Goal: Find specific page/section

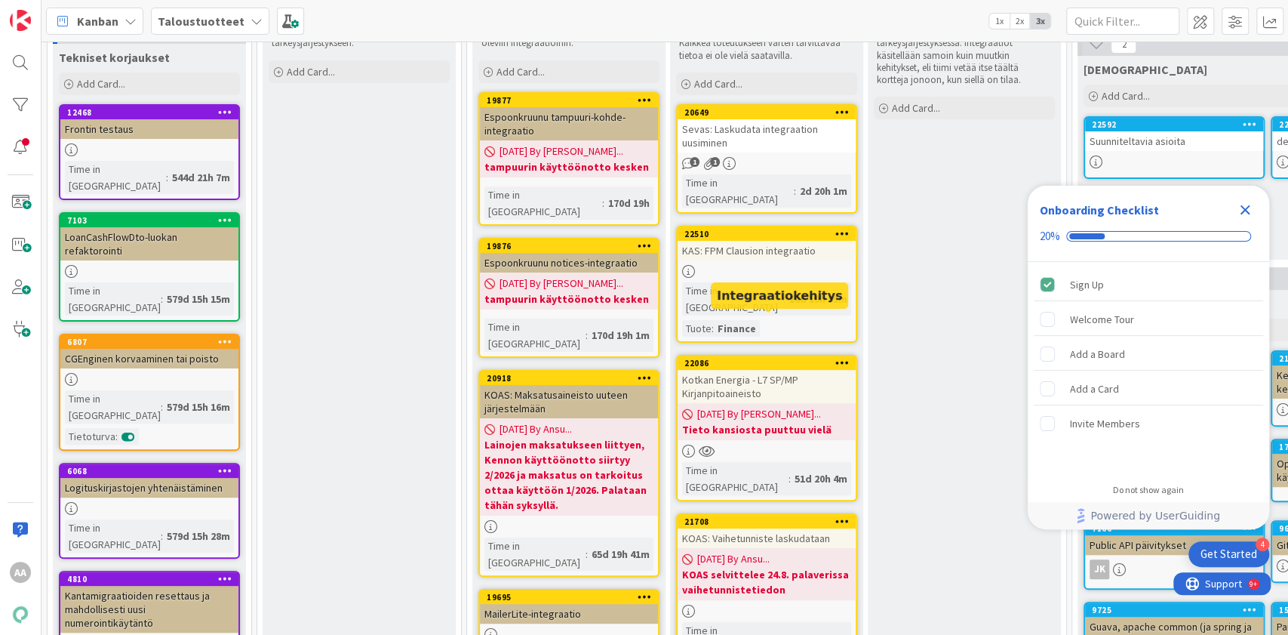
scroll to position [149, 0]
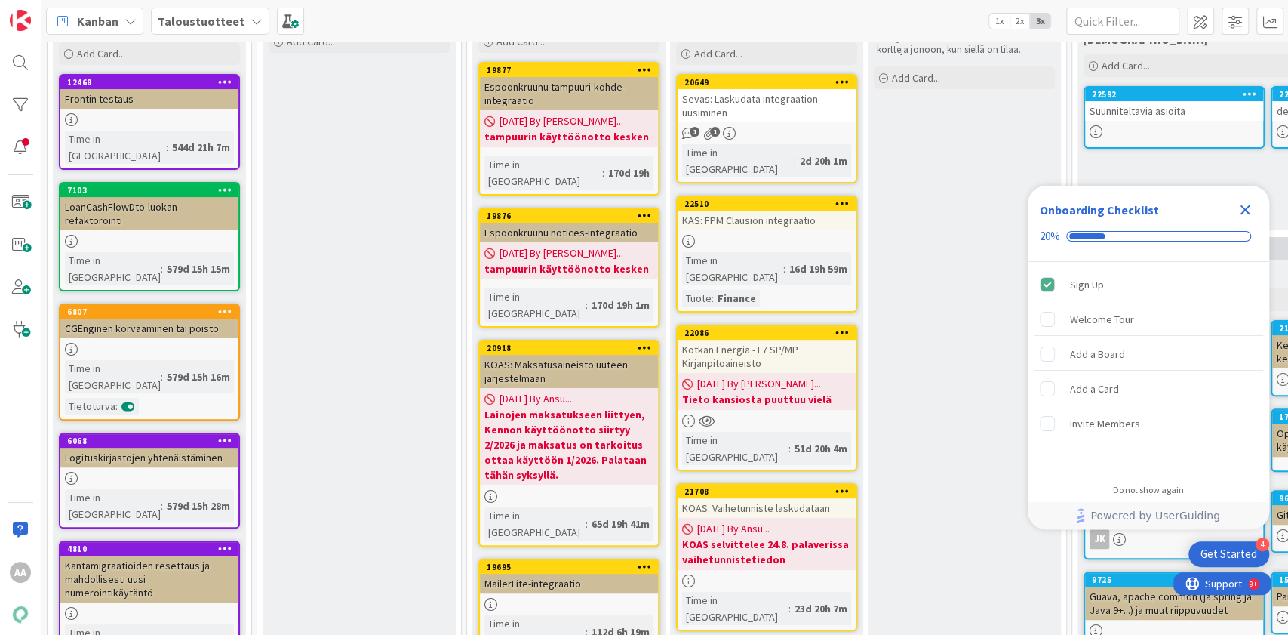
click at [771, 340] on div "Kotkan Energia - L7 SP/MP Kirjanpitoaineisto" at bounding box center [767, 356] width 178 height 33
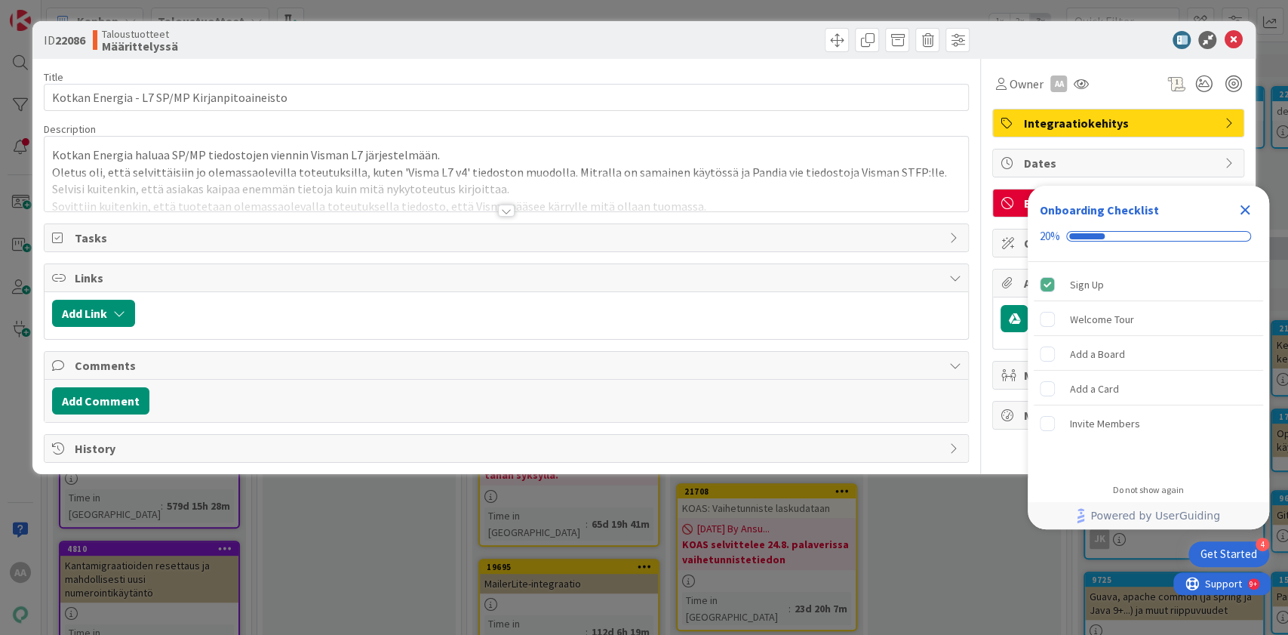
click at [509, 208] on div at bounding box center [506, 211] width 17 height 12
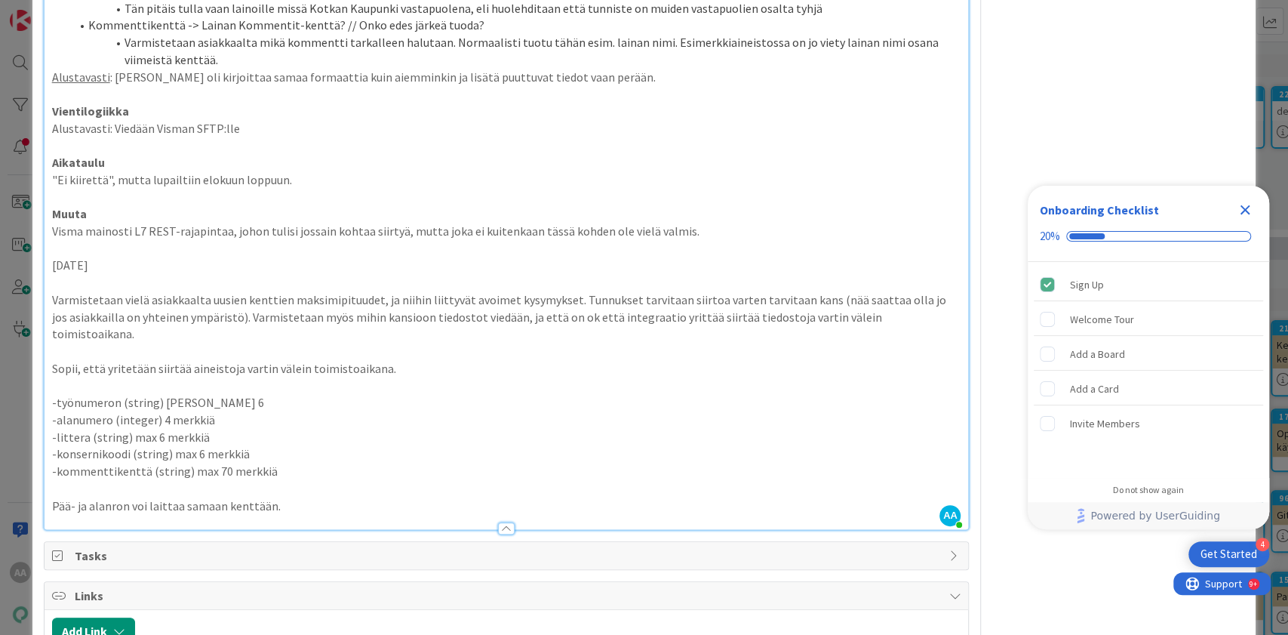
scroll to position [479, 0]
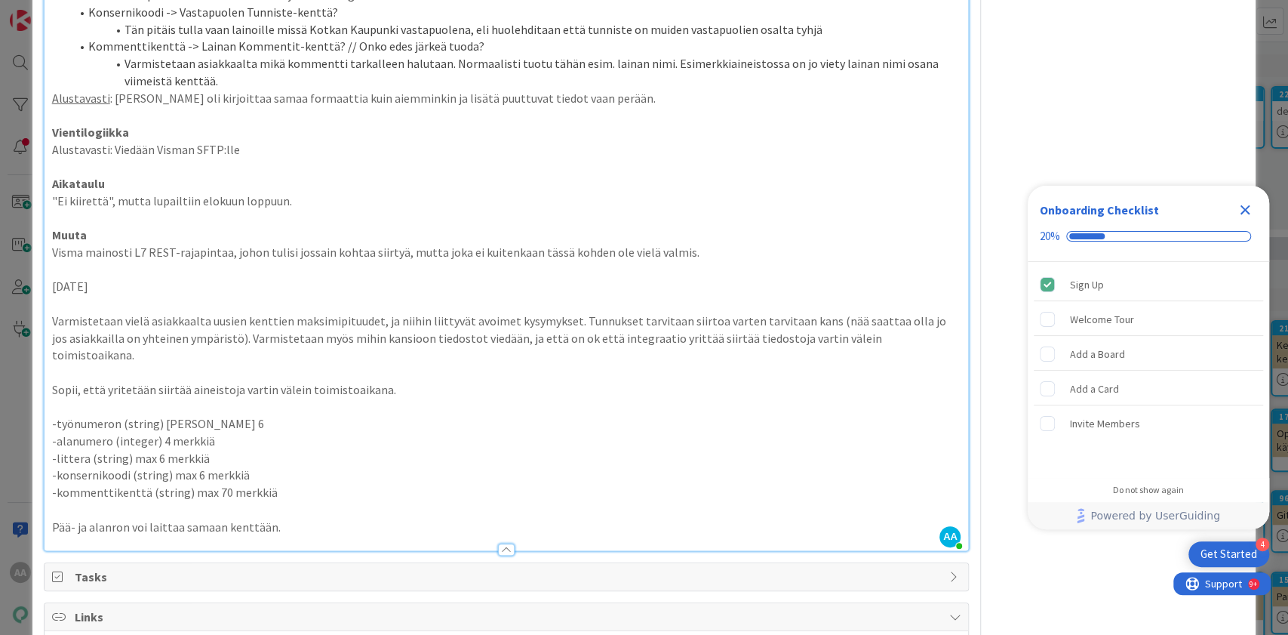
click at [288, 519] on p "Pää- ja alanron voi laittaa samaan kenttään." at bounding box center [506, 527] width 909 height 17
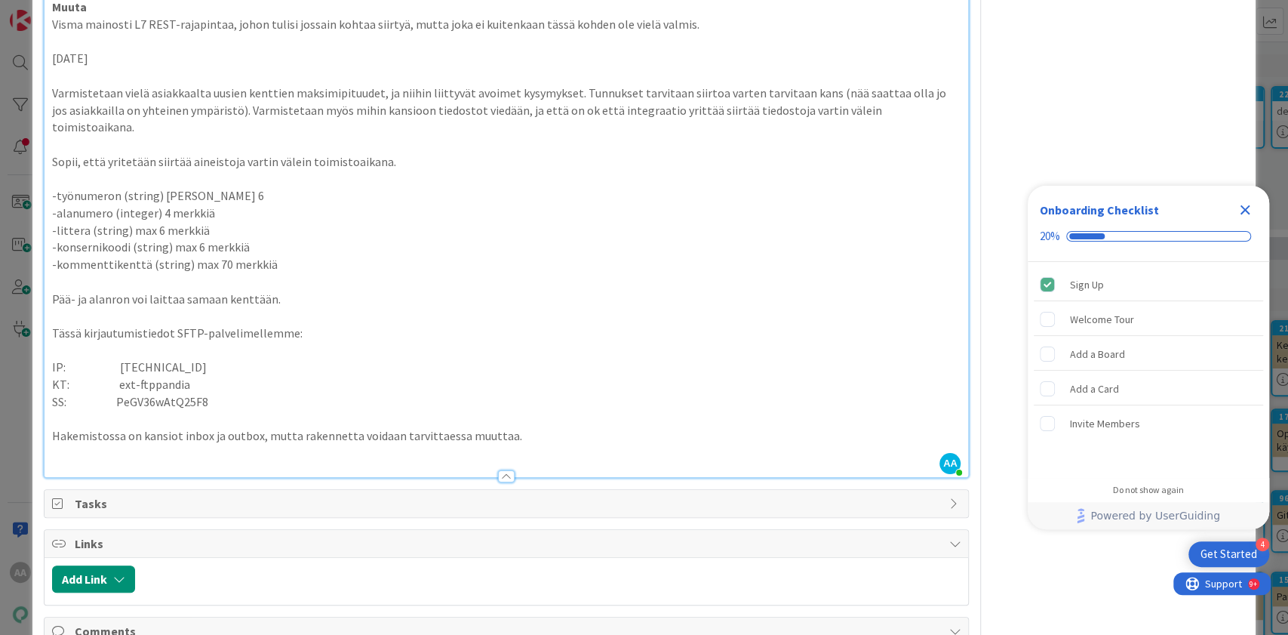
scroll to position [741, 0]
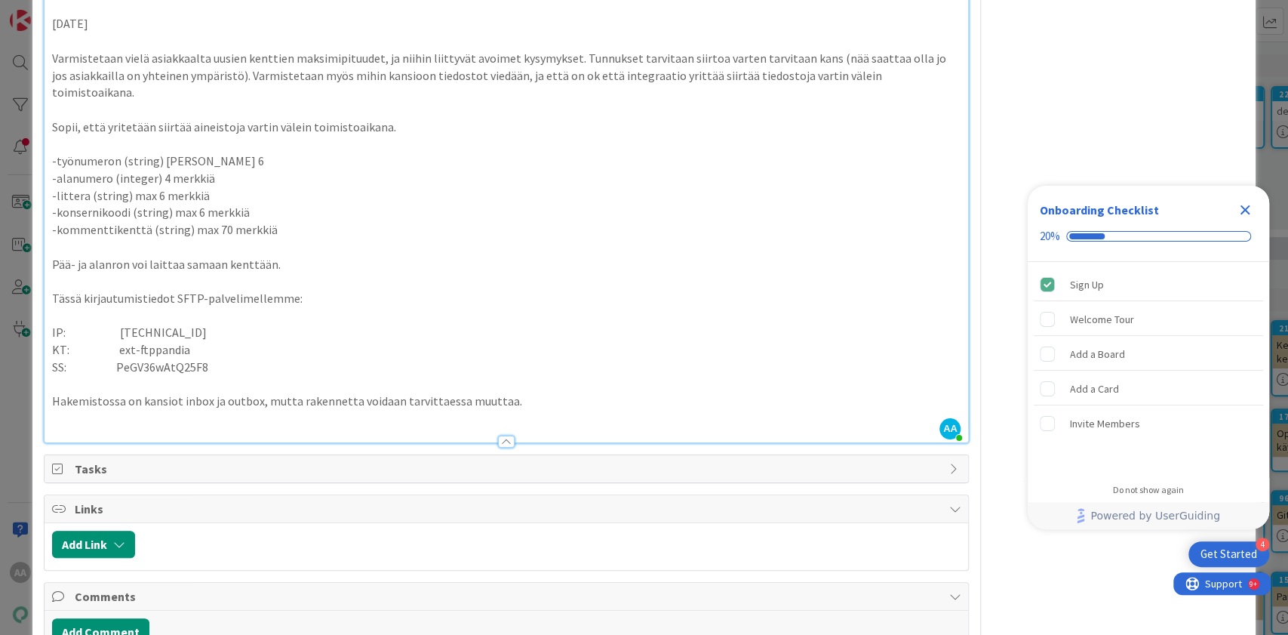
click at [669, 410] on p at bounding box center [506, 418] width 909 height 17
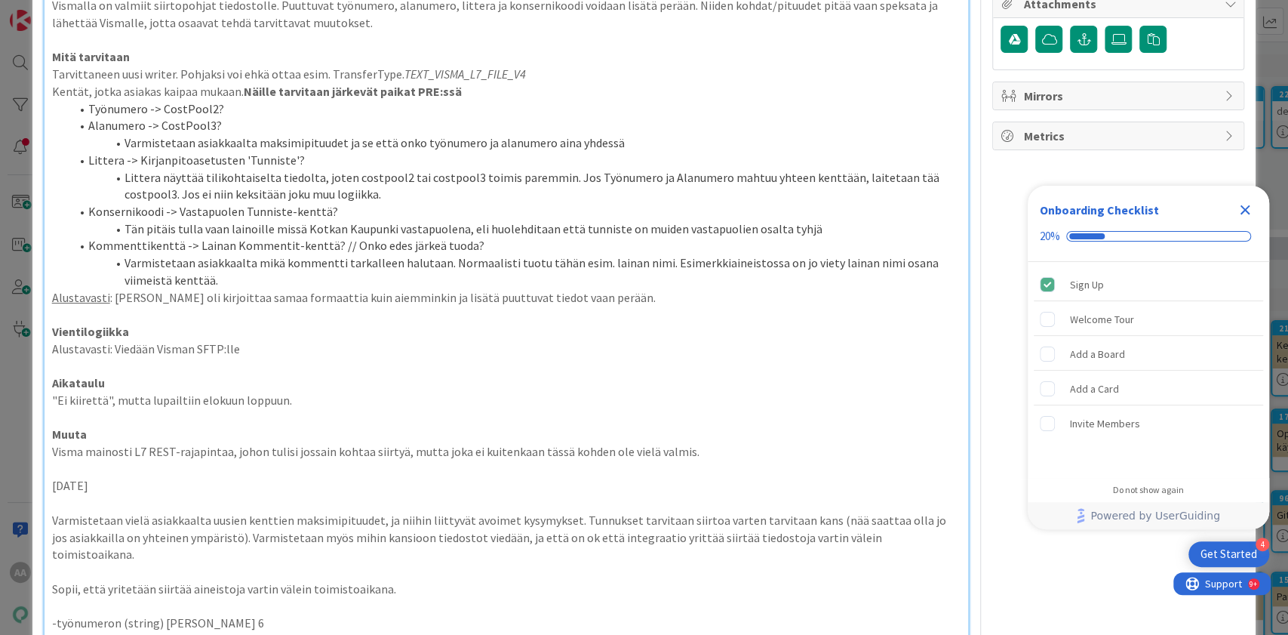
scroll to position [0, 0]
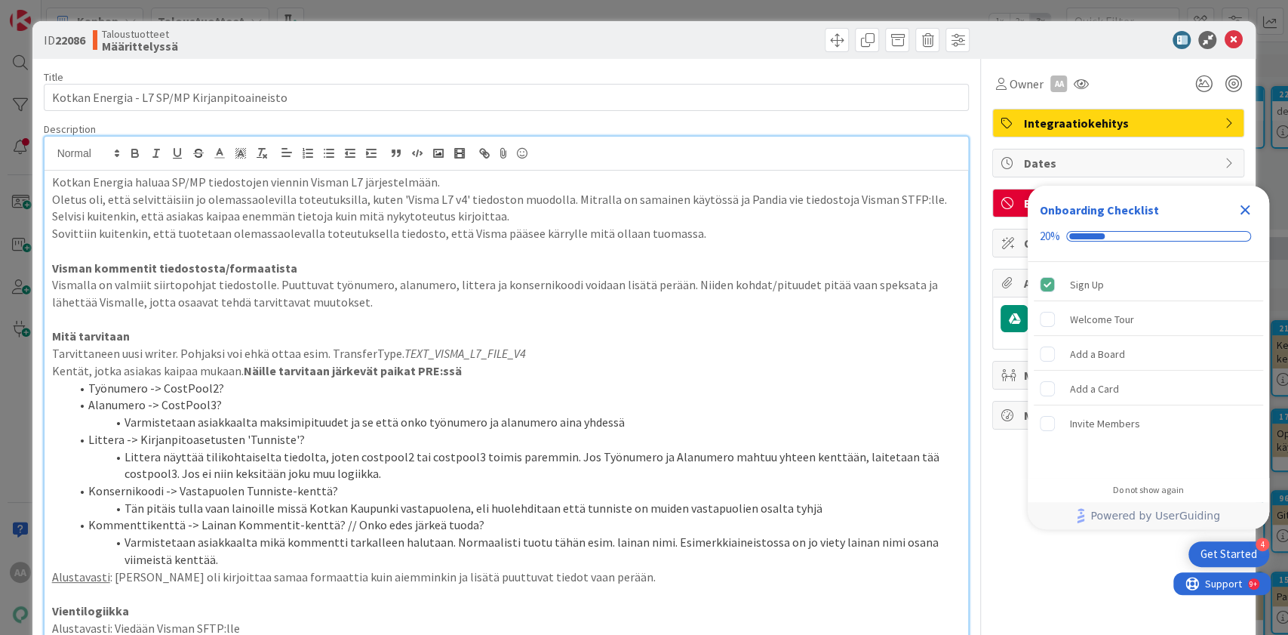
click at [1255, 206] on div "Close Checklist" at bounding box center [1245, 210] width 24 height 24
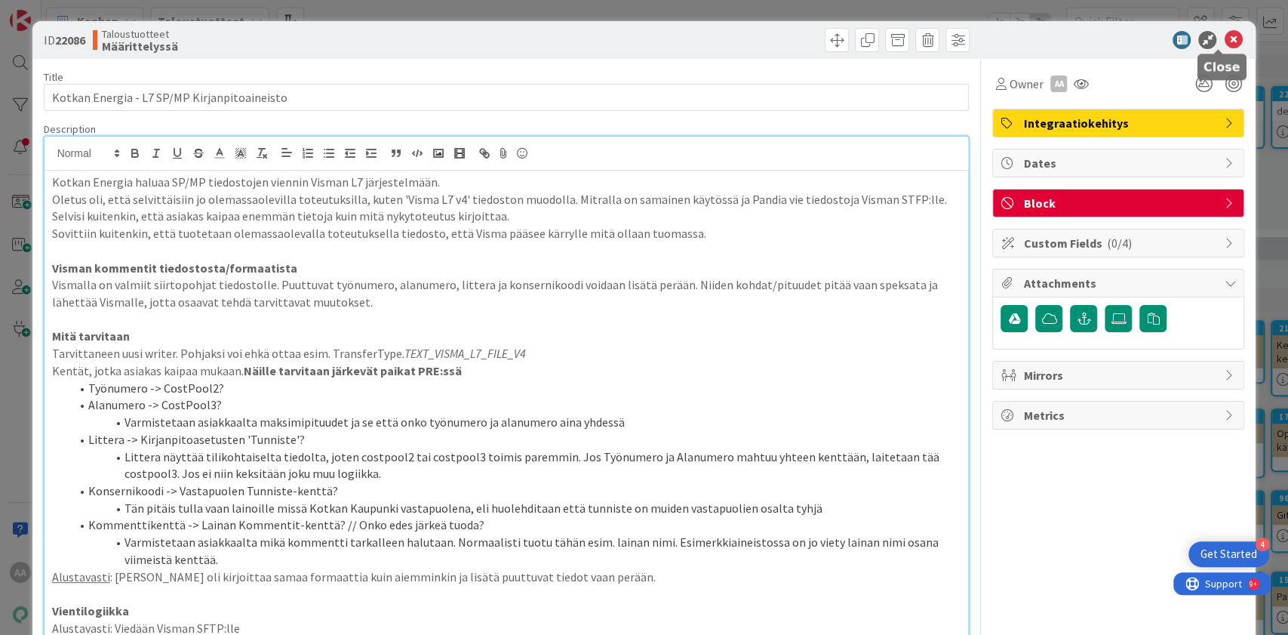
click at [1224, 43] on icon at bounding box center [1233, 40] width 18 height 18
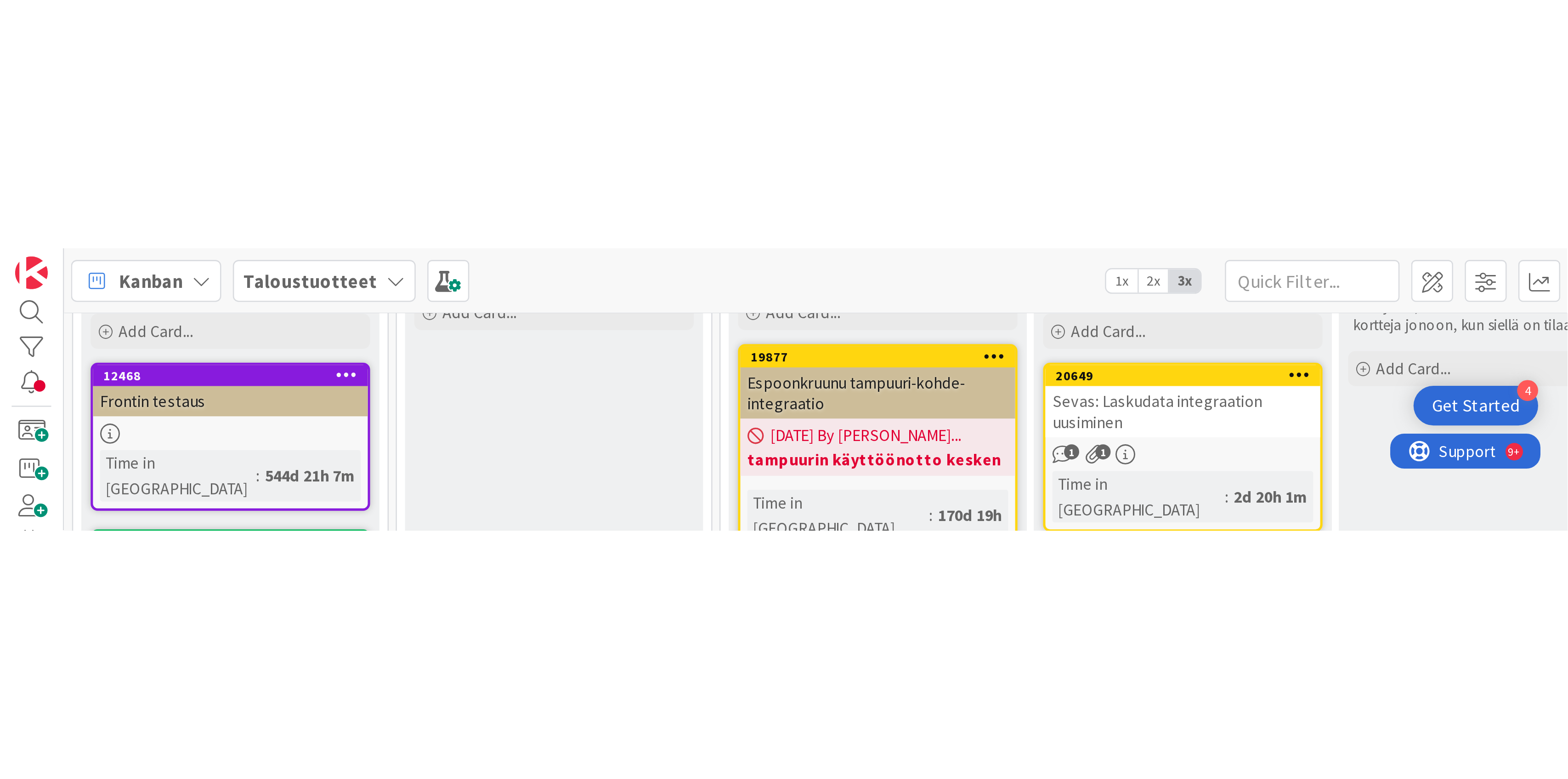
scroll to position [17, 0]
